Goal: Task Accomplishment & Management: Manage account settings

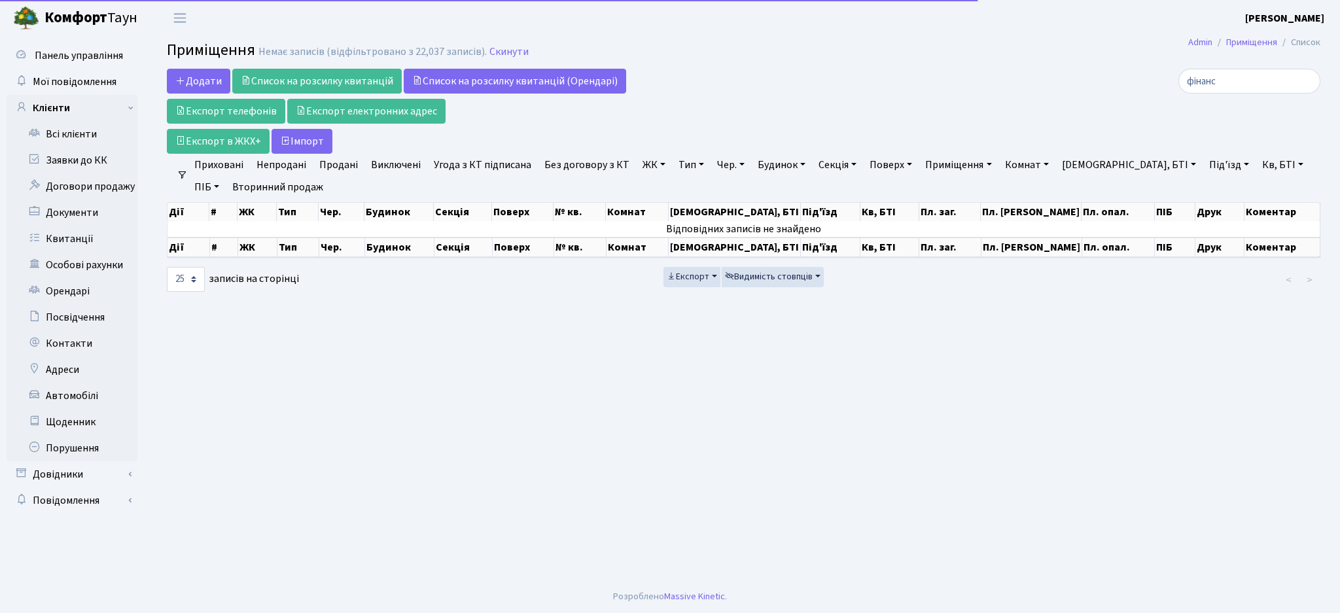
select select "25"
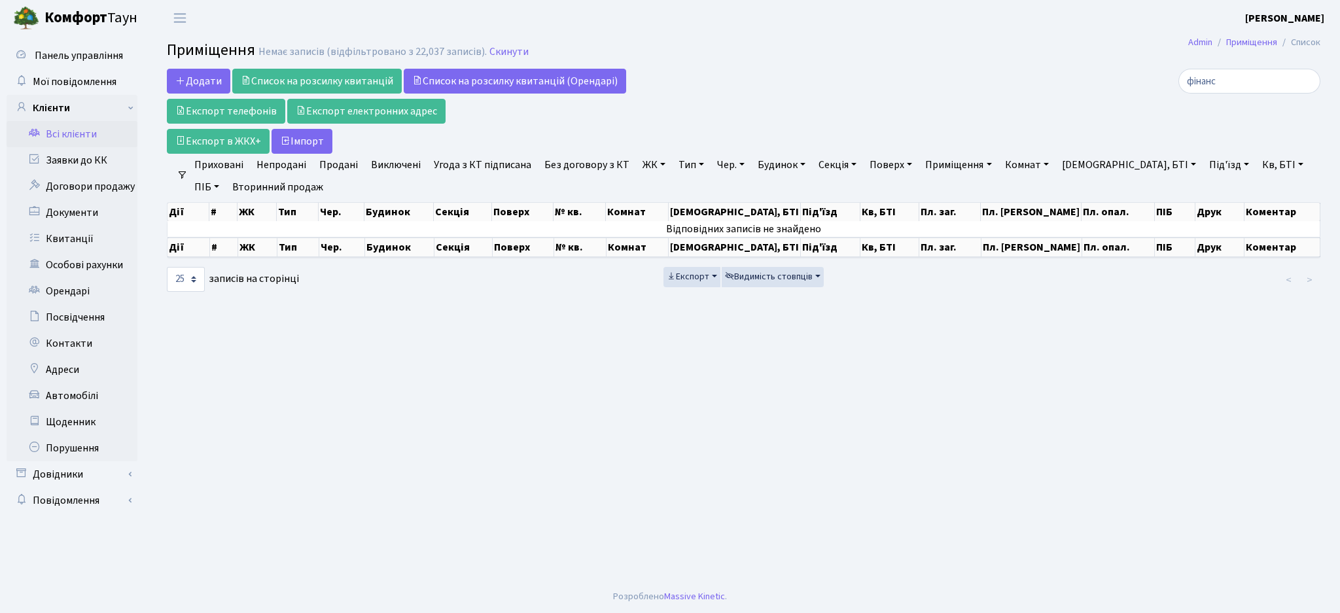
click at [70, 135] on link "Всі клієнти" at bounding box center [72, 134] width 131 height 26
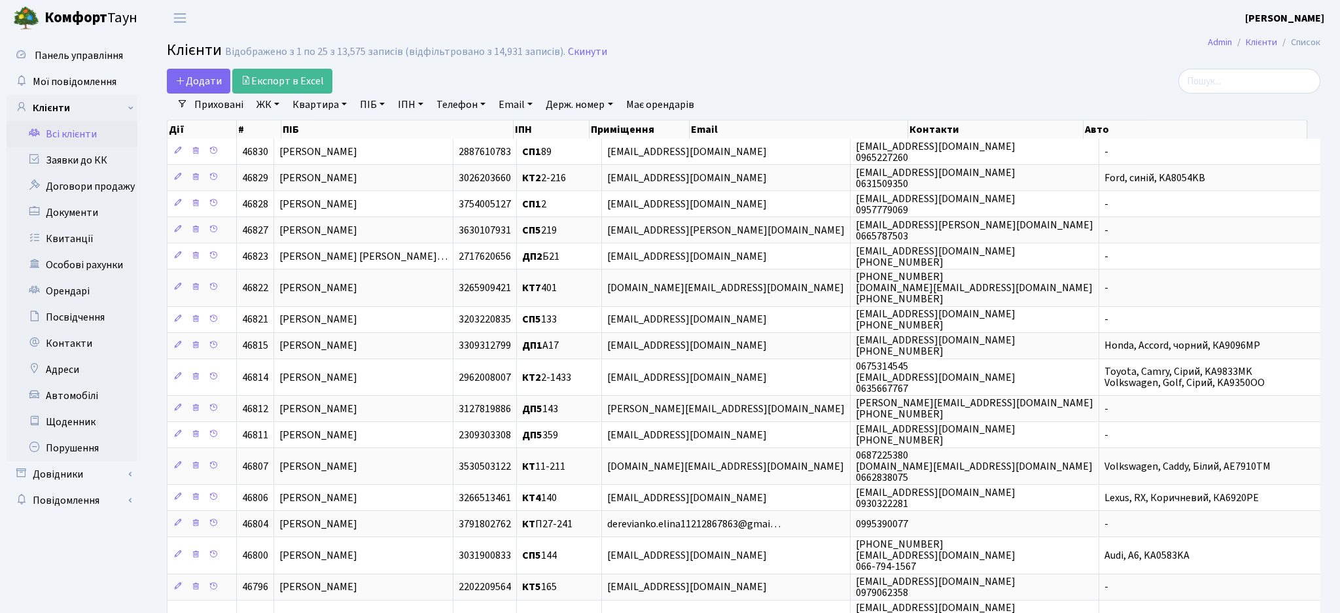
select select "25"
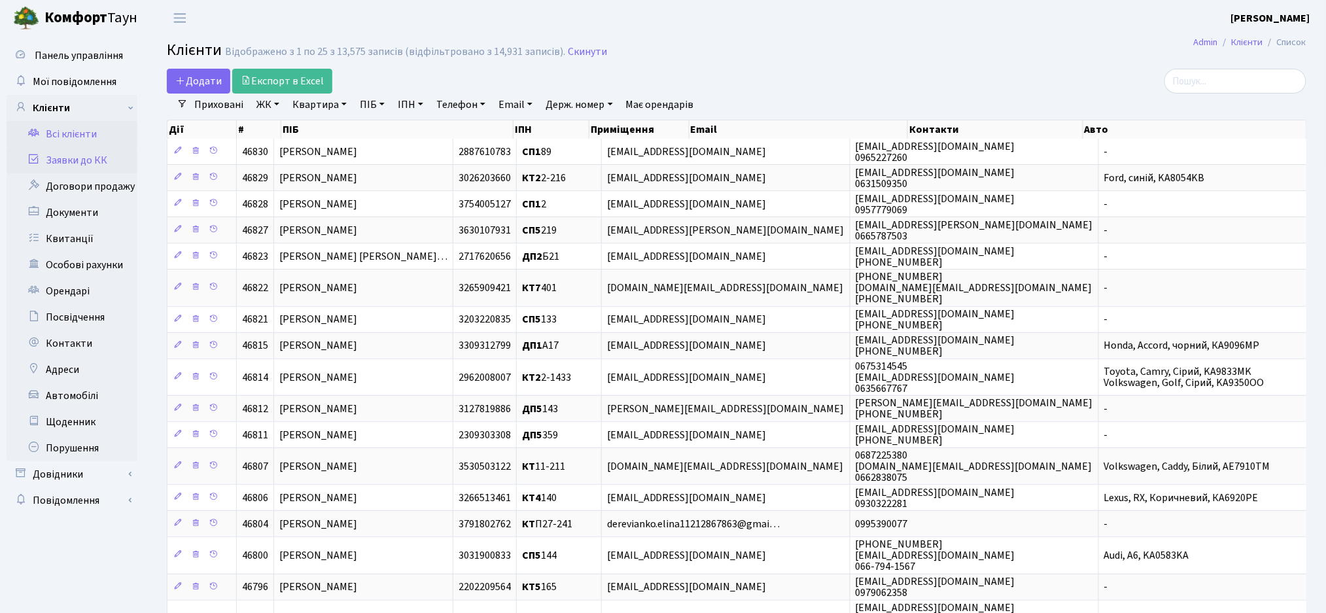
click at [79, 164] on link "Заявки до КК" at bounding box center [72, 160] width 131 height 26
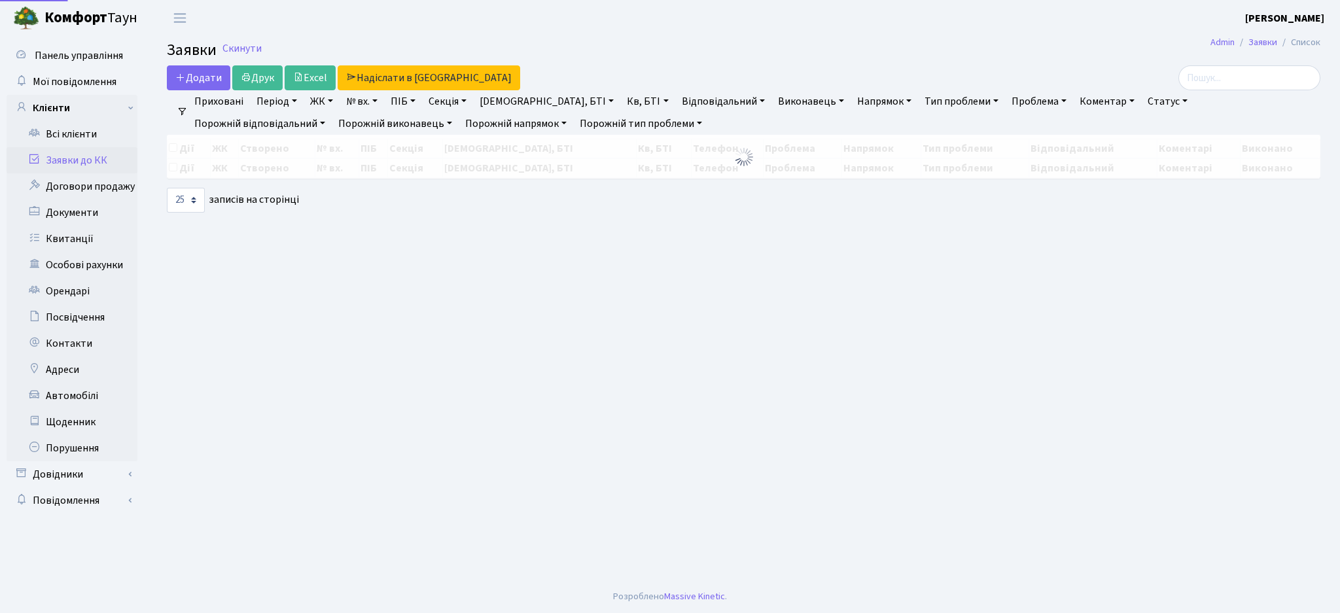
select select "25"
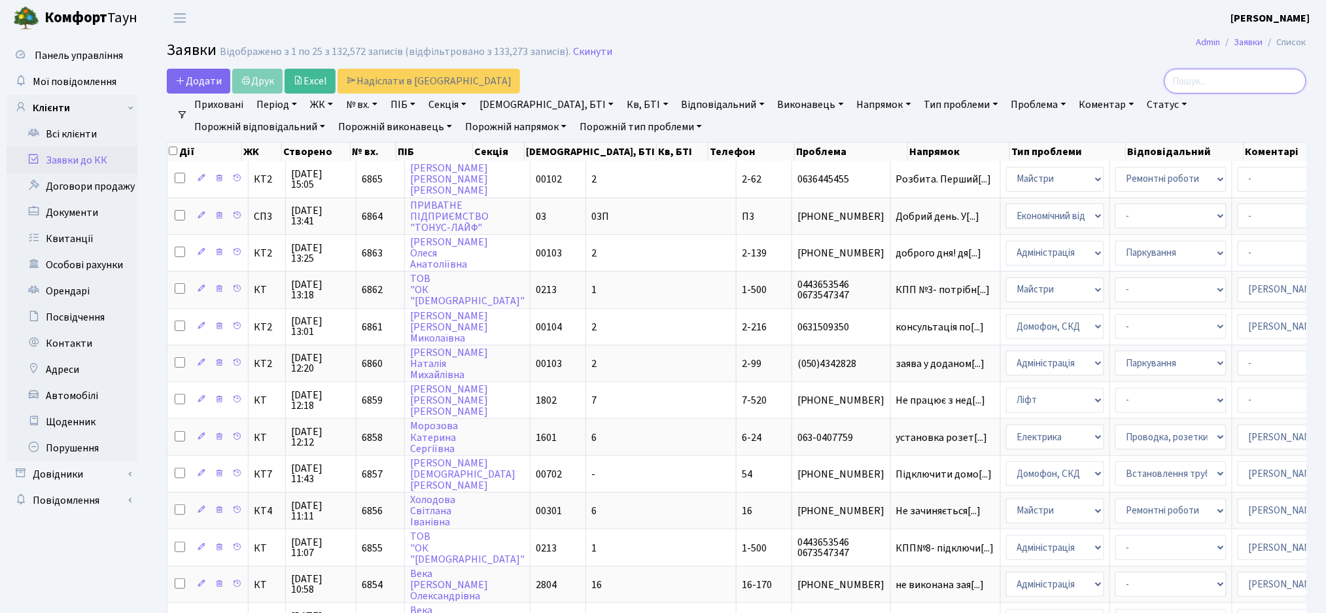
click at [1229, 74] on input "search" at bounding box center [1236, 81] width 142 height 25
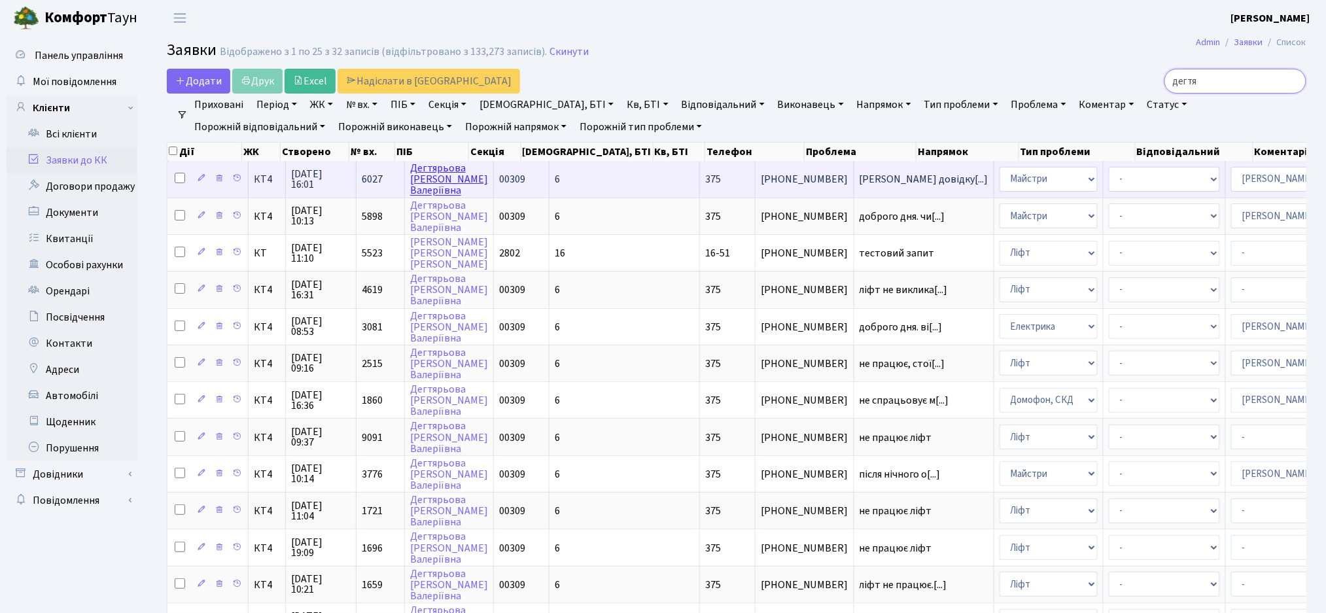
type input "дегтя"
click at [436, 178] on link "Дегтярьова Тетяна Валеріївна" at bounding box center [449, 179] width 78 height 37
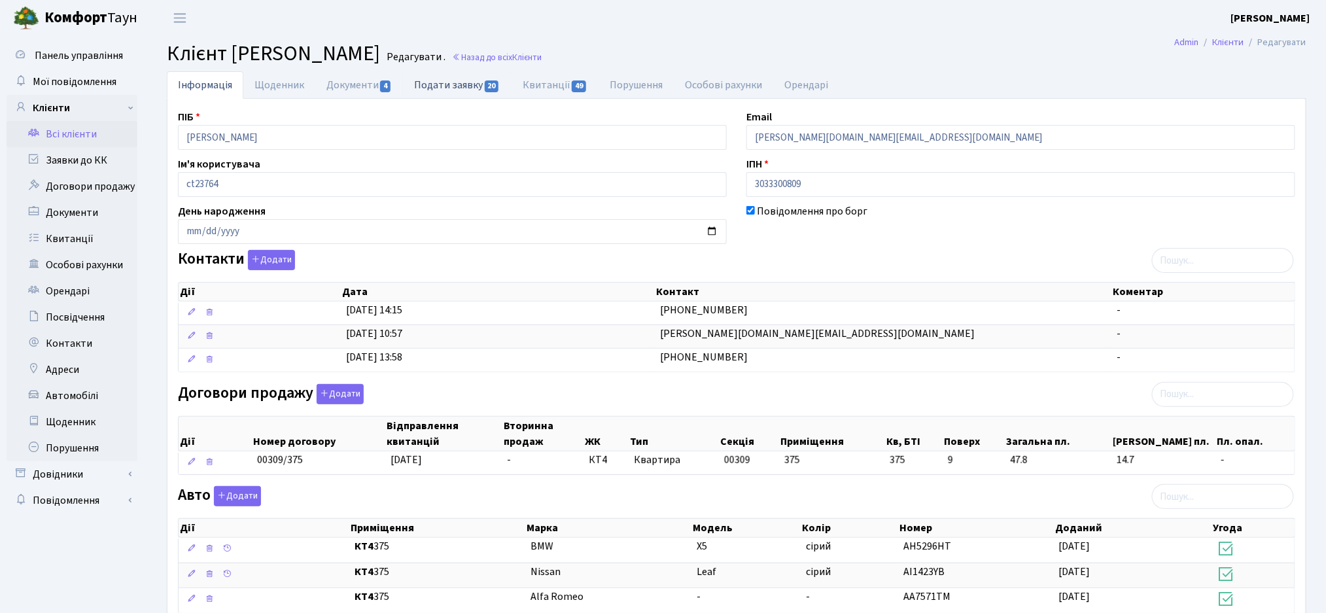
click at [467, 86] on link "Подати заявку 20" at bounding box center [457, 84] width 108 height 27
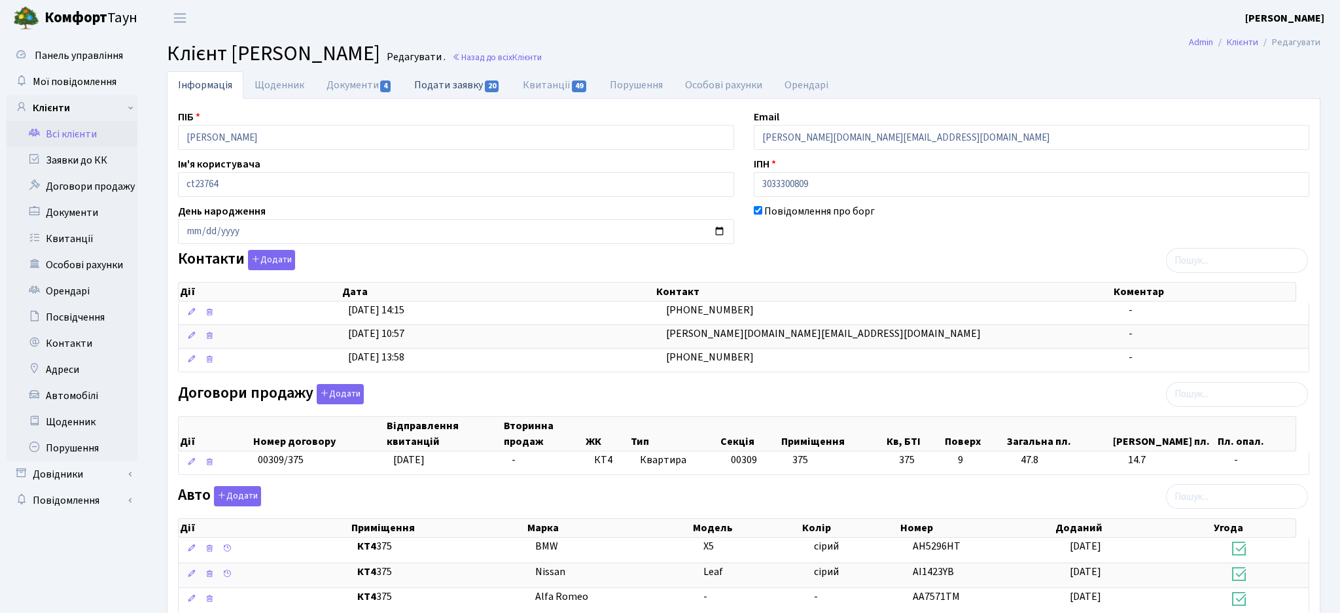
select select "25"
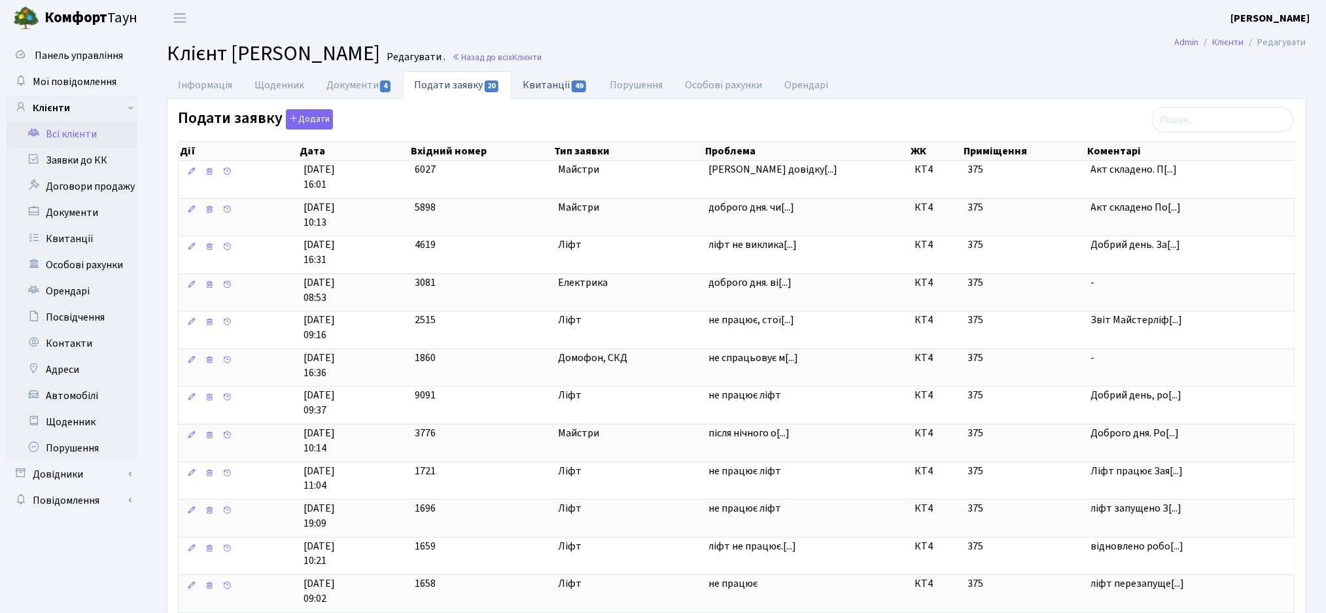
click at [535, 92] on link "Квитанції 49" at bounding box center [555, 84] width 87 height 27
select select "25"
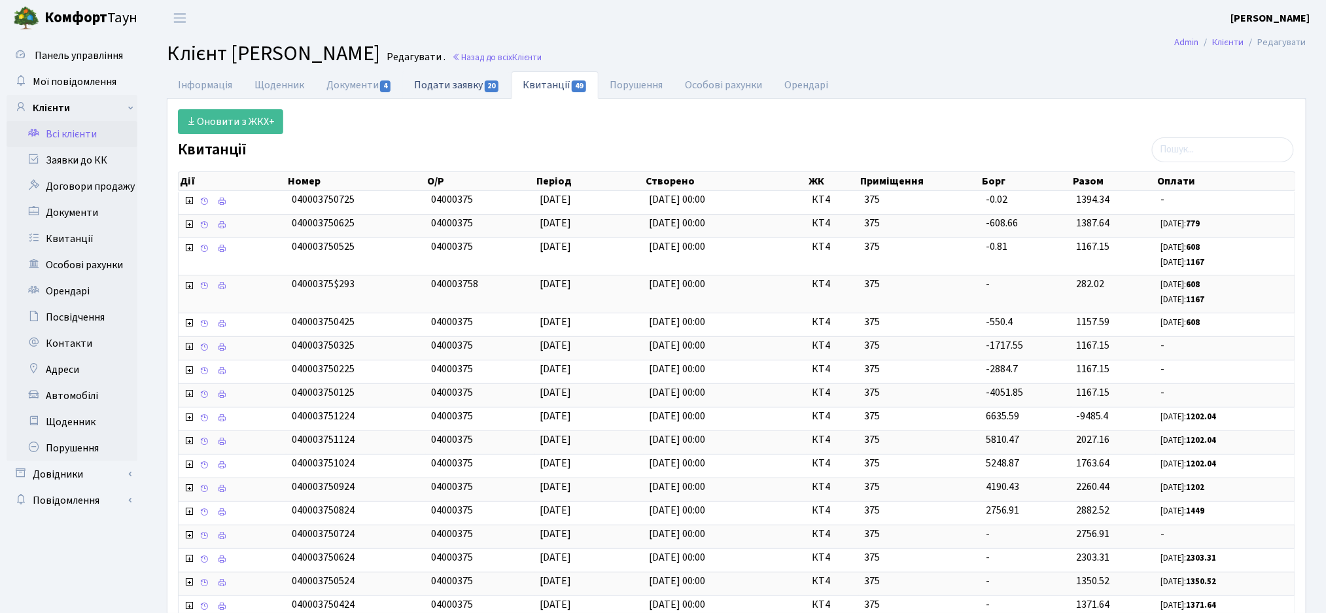
click at [480, 85] on link "Подати заявку 20" at bounding box center [457, 84] width 108 height 27
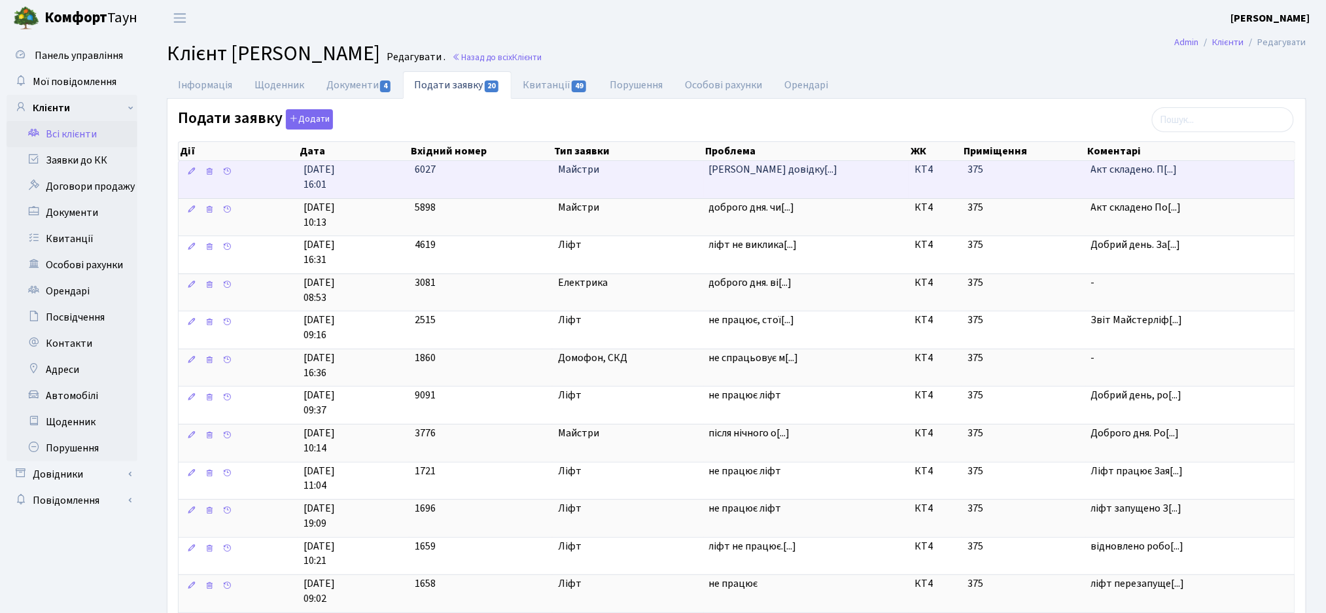
click at [601, 182] on td "Майстри" at bounding box center [628, 179] width 151 height 37
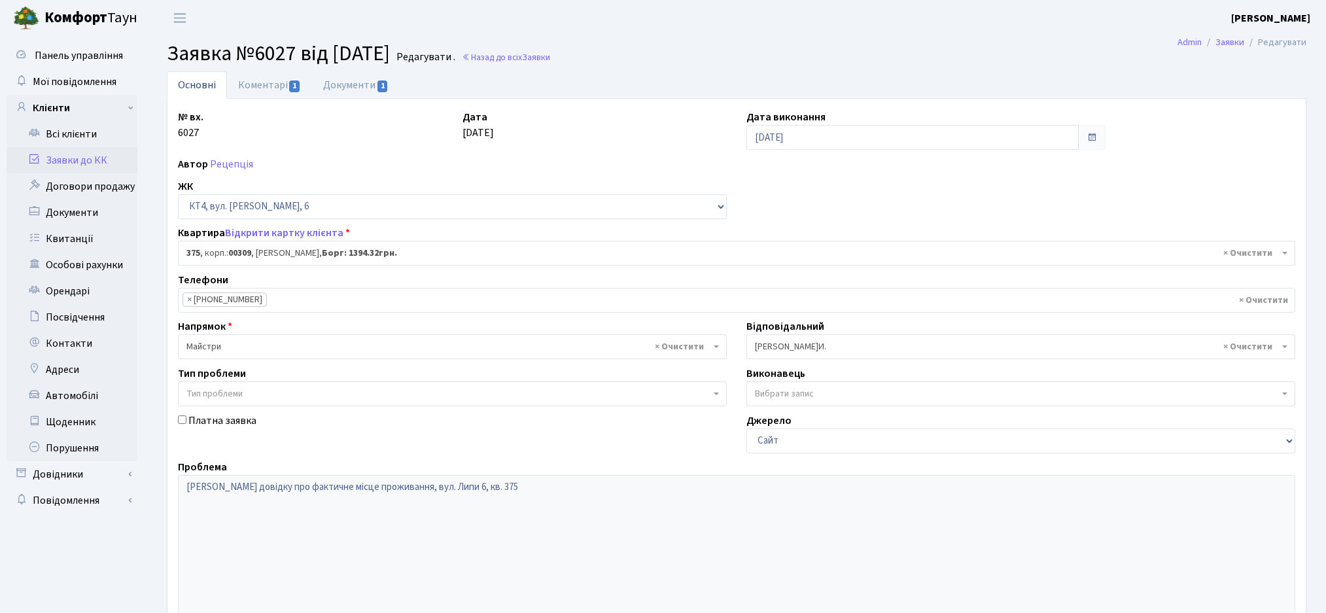
select select "17082"
click at [277, 87] on link "Коментарі 1" at bounding box center [269, 84] width 85 height 27
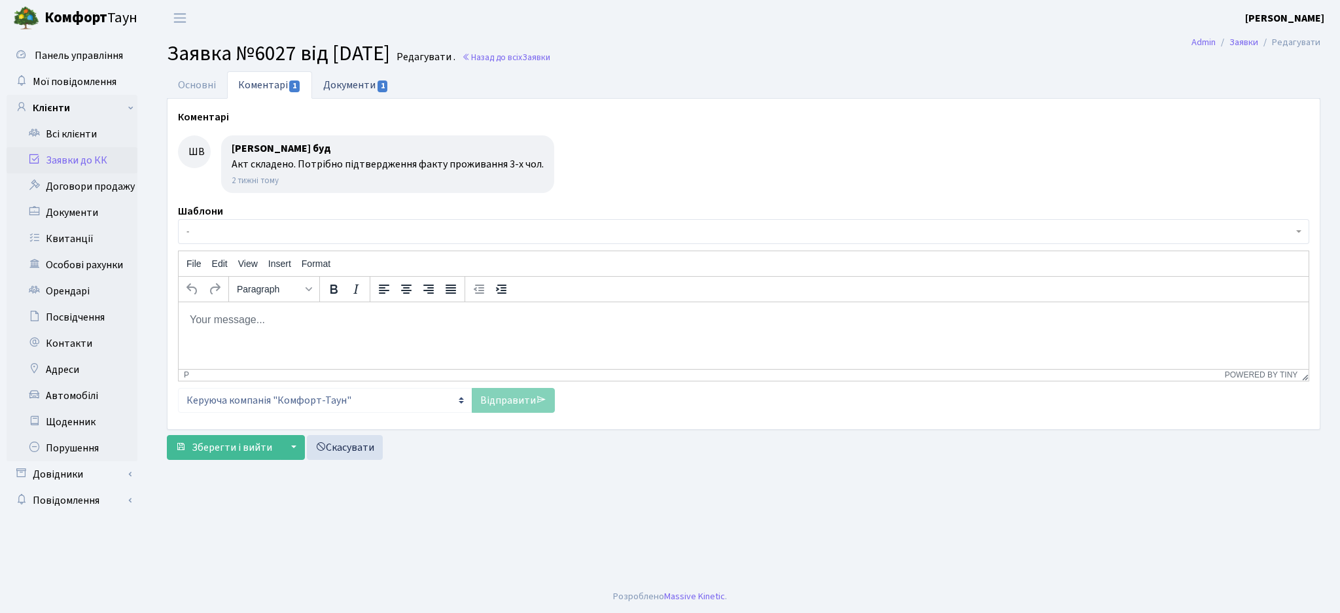
click at [359, 84] on link "Документи 1" at bounding box center [356, 84] width 88 height 27
select select "25"
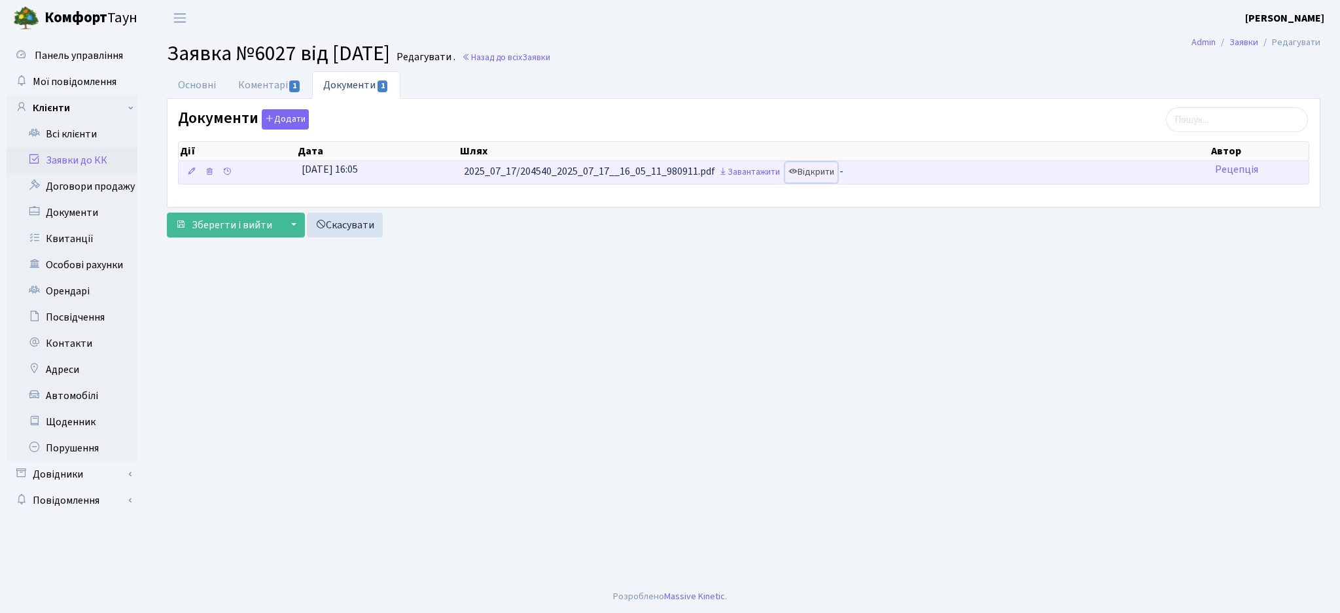
click at [810, 168] on link "Відкрити" at bounding box center [811, 172] width 52 height 20
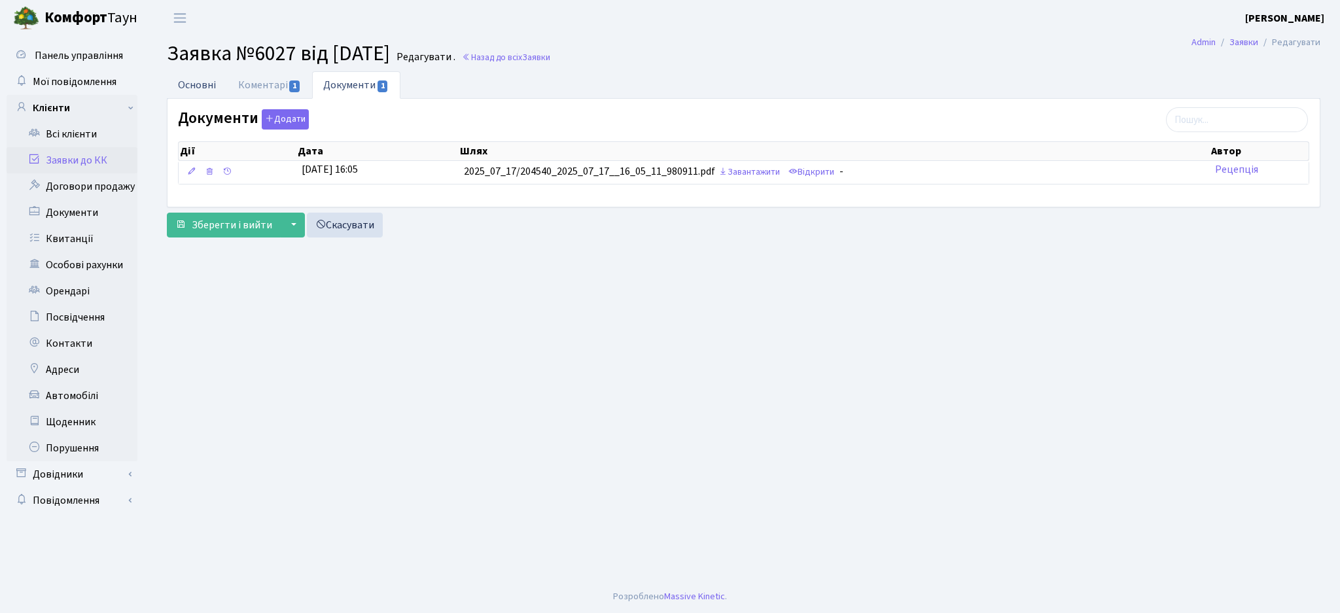
click at [213, 84] on link "Основні" at bounding box center [197, 84] width 60 height 27
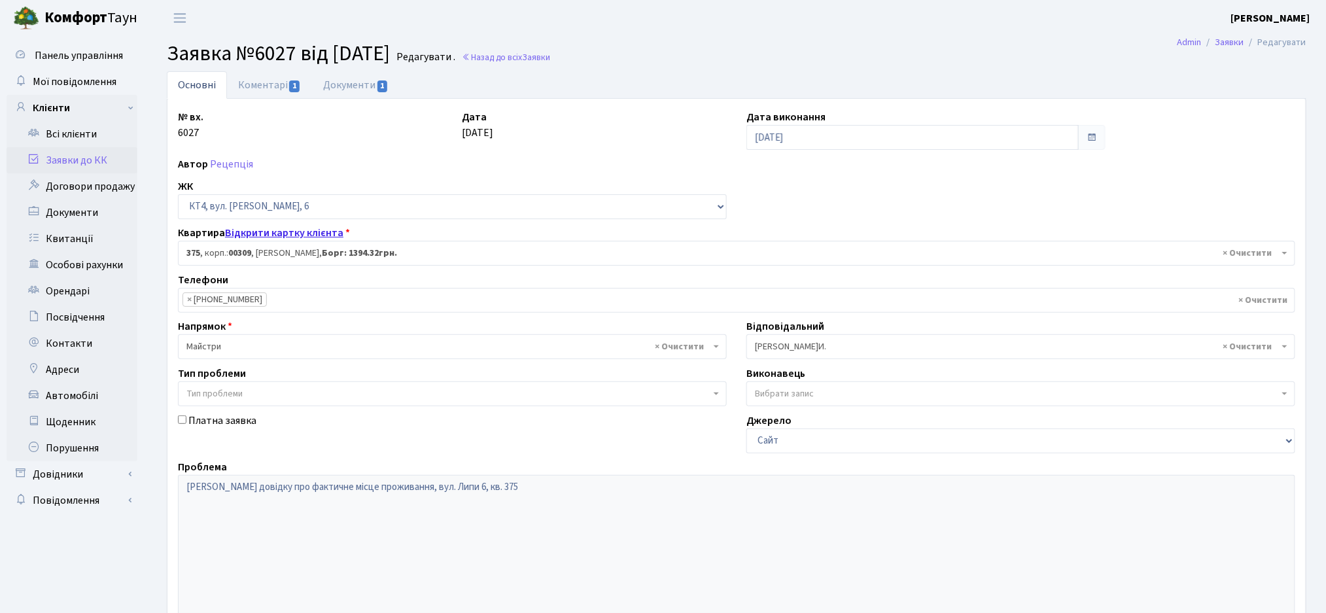
click at [306, 236] on link "Відкрити картку клієнта" at bounding box center [284, 233] width 118 height 14
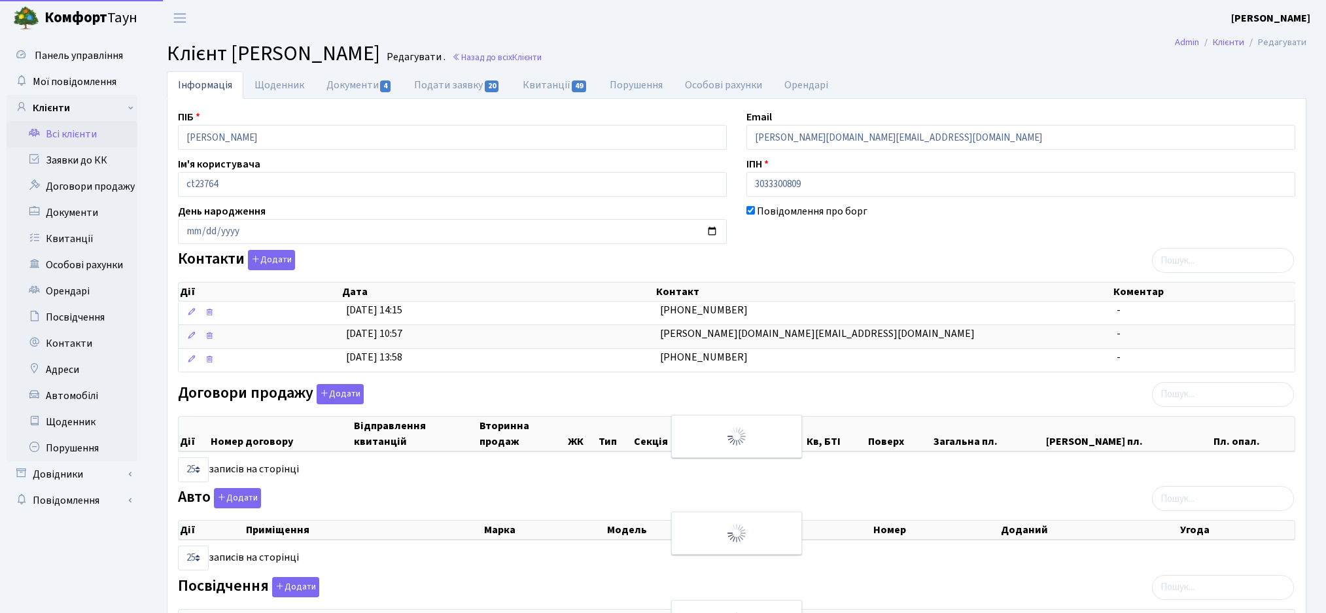
select select "25"
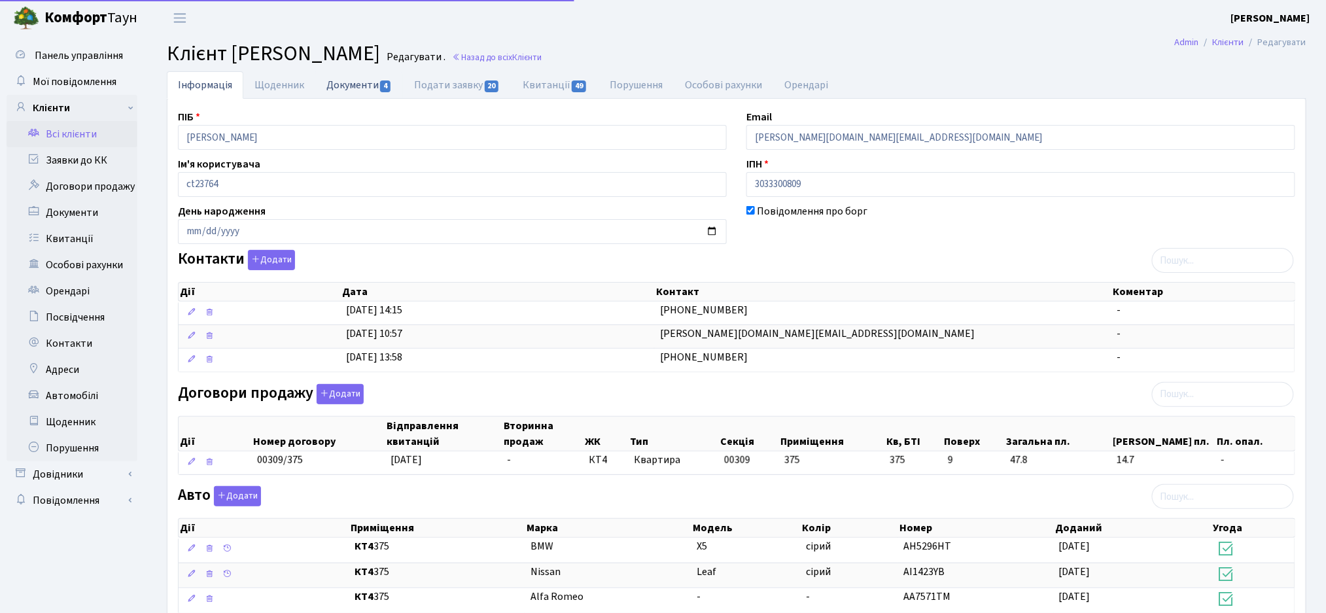
click at [353, 86] on link "Документи 4" at bounding box center [359, 84] width 88 height 27
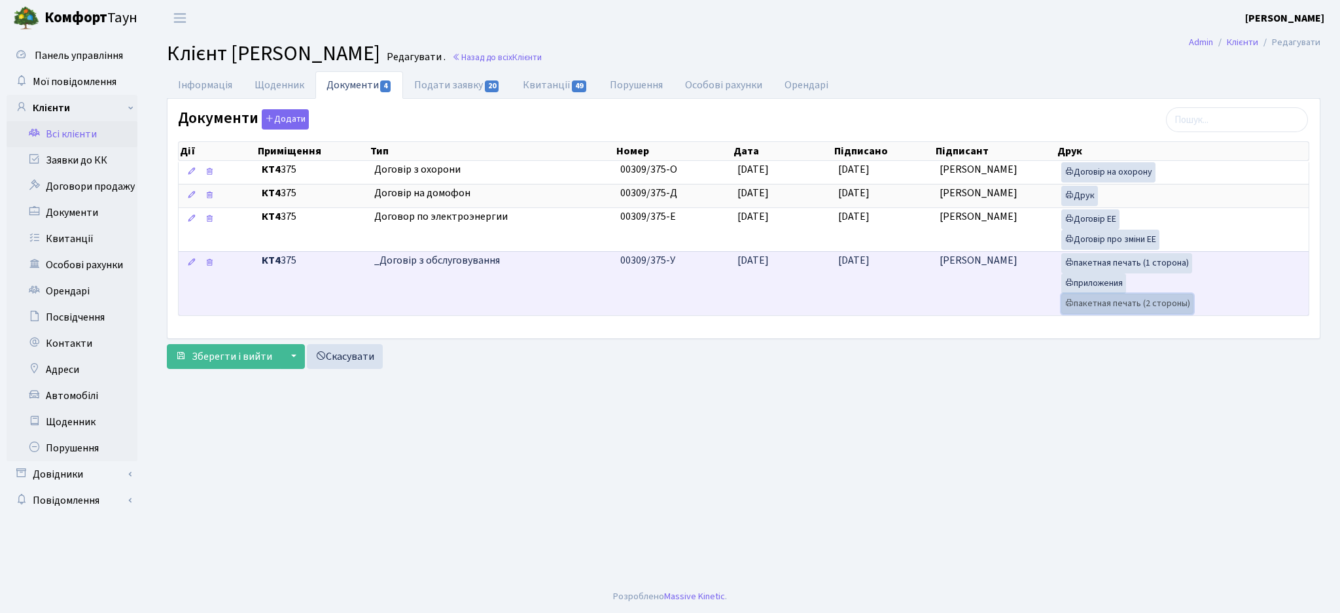
click at [1103, 298] on link "пакетная печать (2 стороны)" at bounding box center [1127, 304] width 132 height 20
